Goal: Navigation & Orientation: Find specific page/section

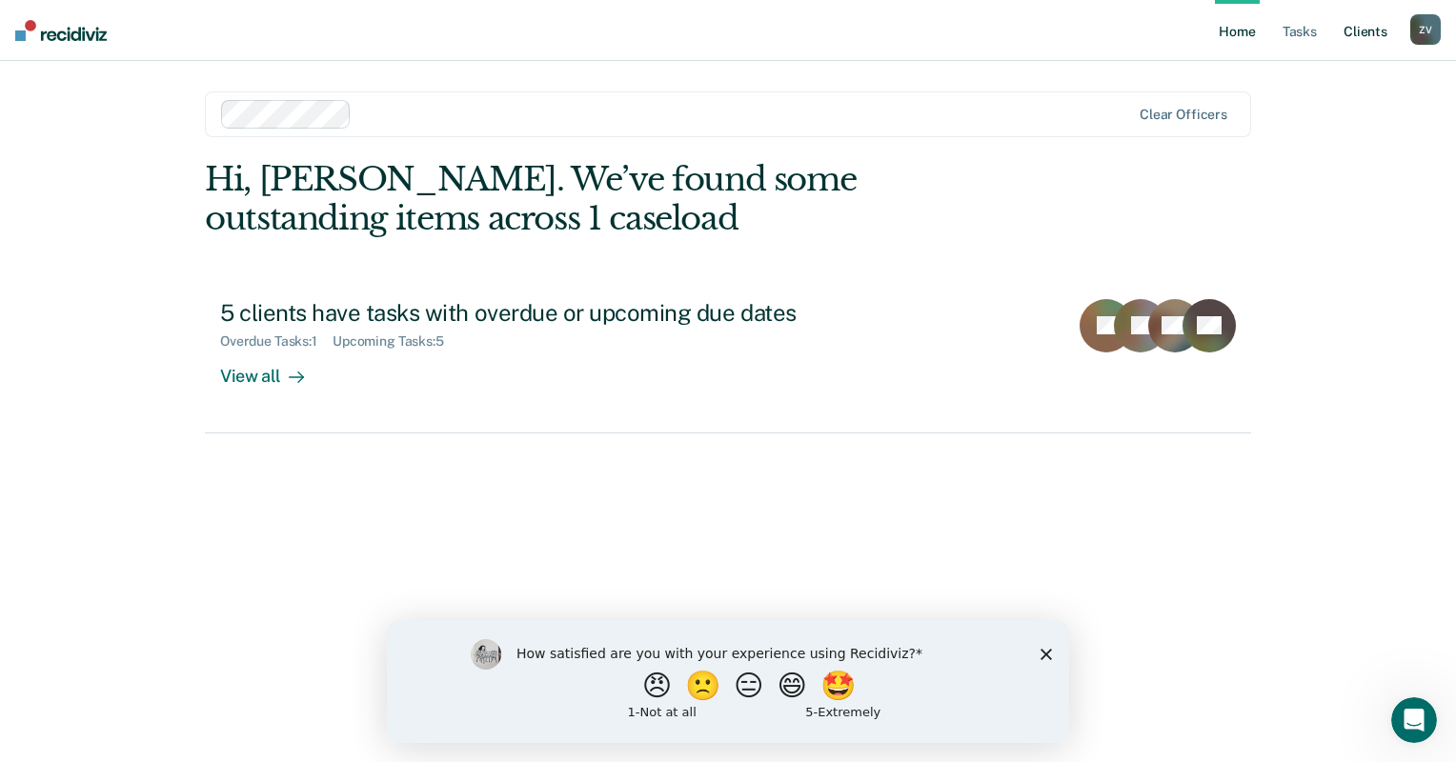
click at [1369, 36] on link "Client s" at bounding box center [1364, 30] width 51 height 61
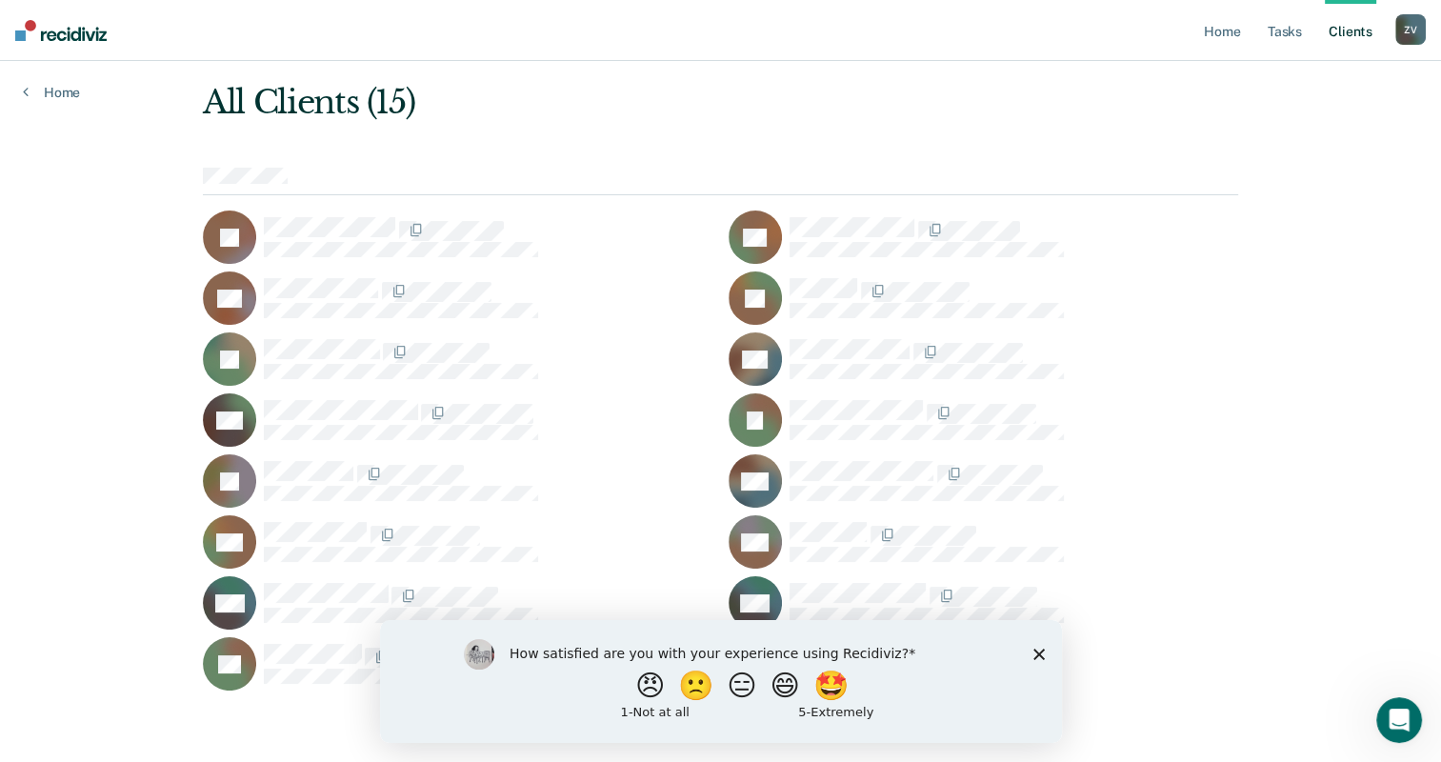
scroll to position [78, 0]
click at [1040, 653] on icon "Close survey" at bounding box center [1038, 653] width 11 height 11
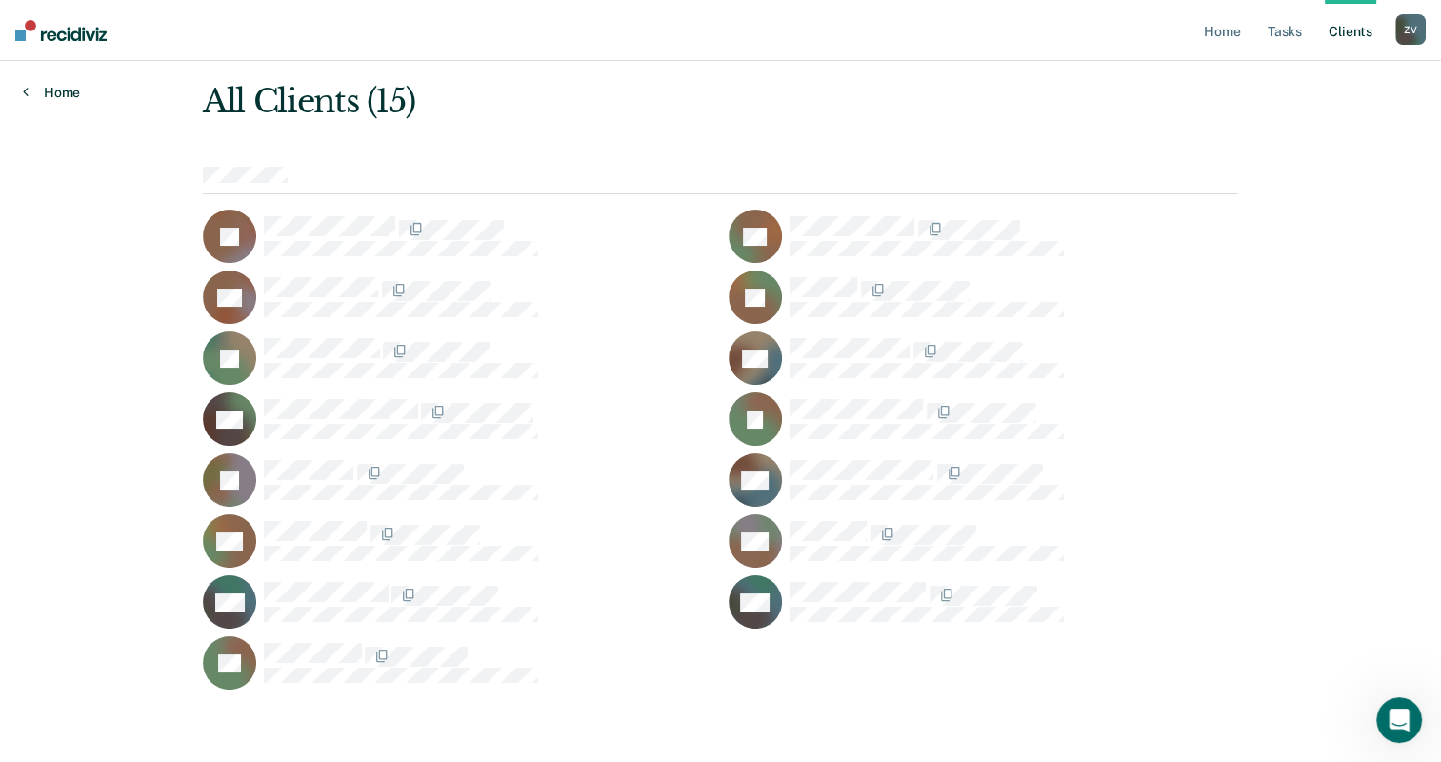
click at [61, 91] on link "Home" at bounding box center [51, 92] width 57 height 17
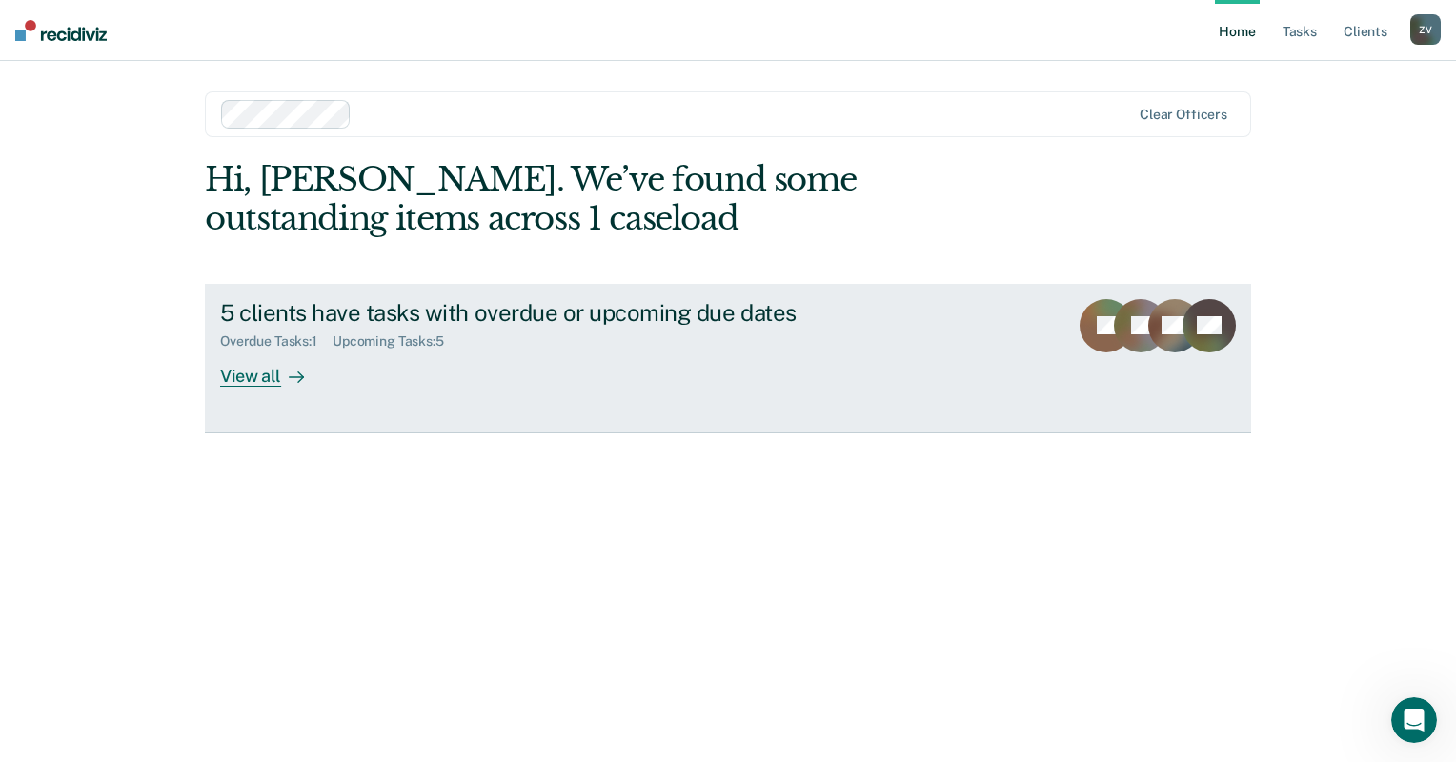
click at [265, 373] on div "View all" at bounding box center [273, 368] width 107 height 37
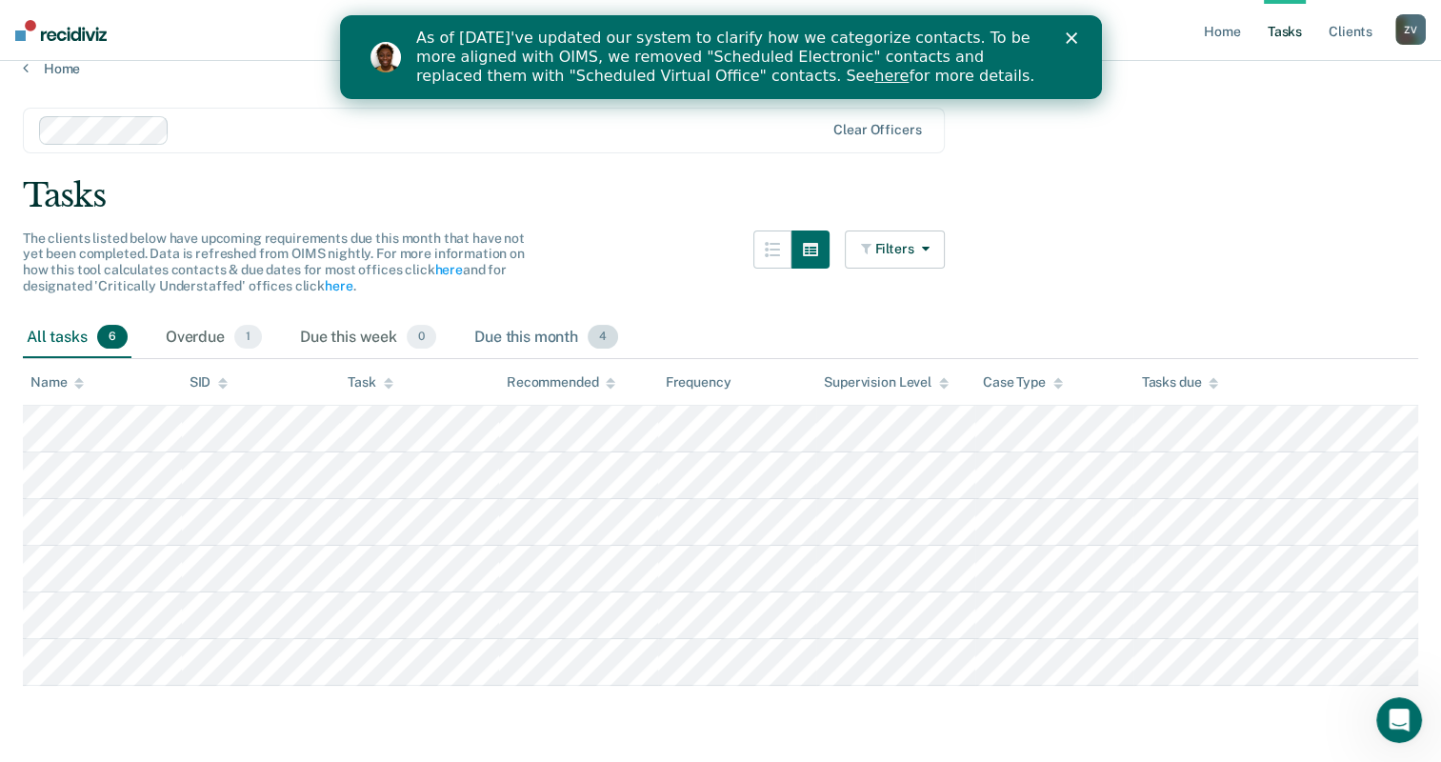
scroll to position [110, 0]
click at [1079, 34] on div "Close" at bounding box center [1074, 37] width 19 height 11
